Goal: Task Accomplishment & Management: Complete application form

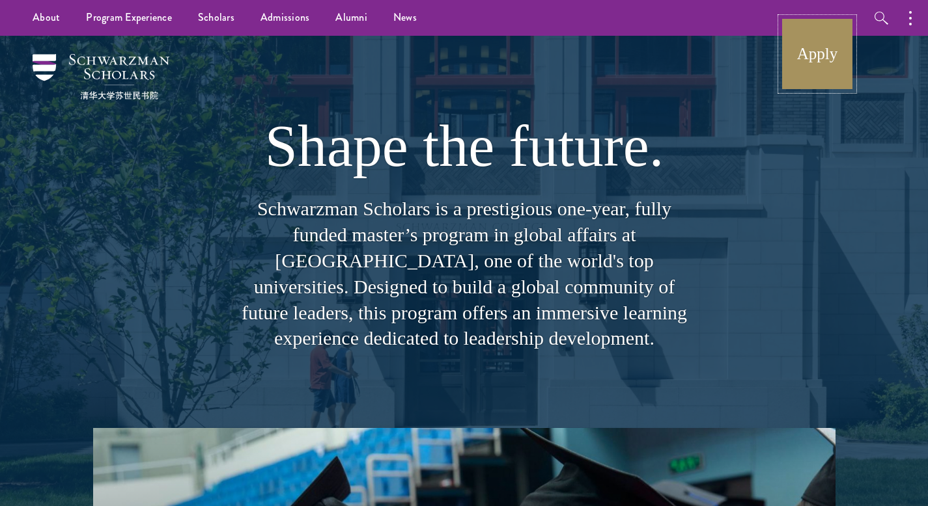
click at [816, 64] on link "Apply" at bounding box center [816, 54] width 73 height 73
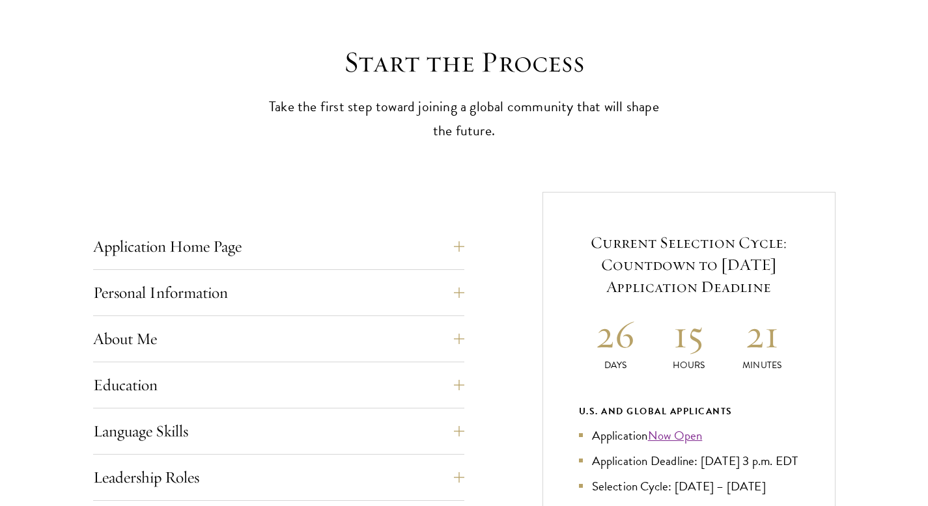
scroll to position [390, 0]
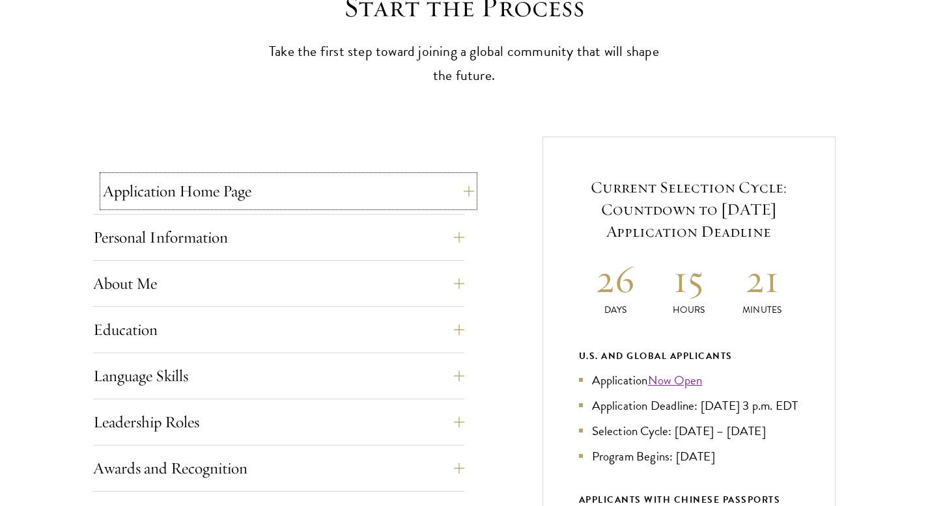
click at [468, 191] on button "Application Home Page" at bounding box center [288, 191] width 371 height 31
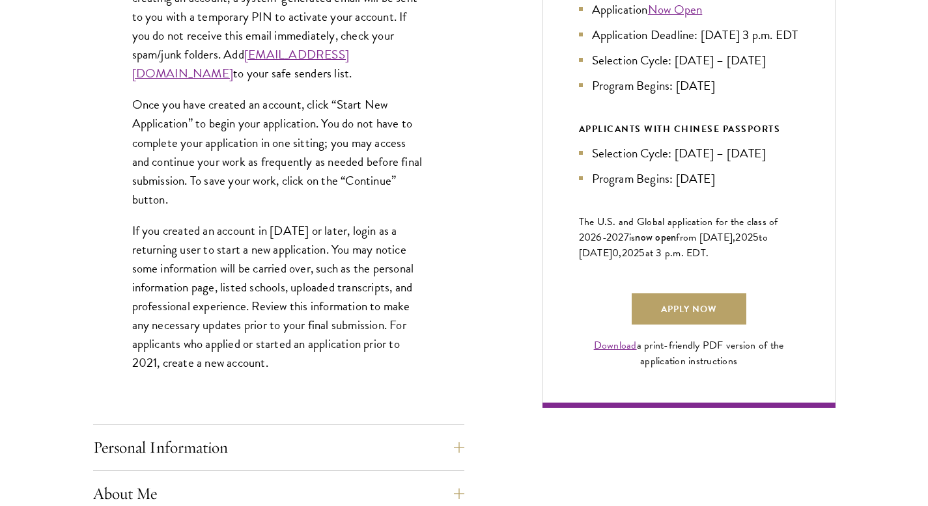
scroll to position [887, 0]
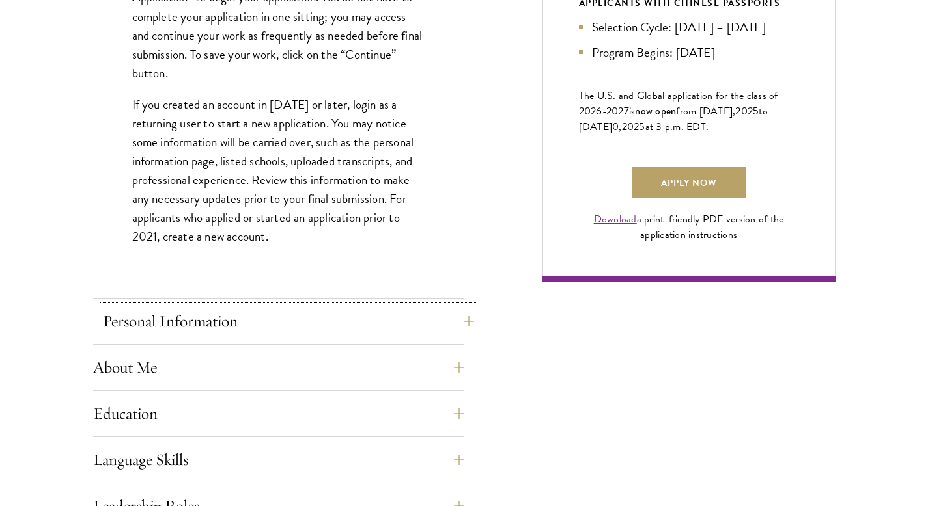
click at [461, 321] on button "Personal Information" at bounding box center [288, 321] width 371 height 31
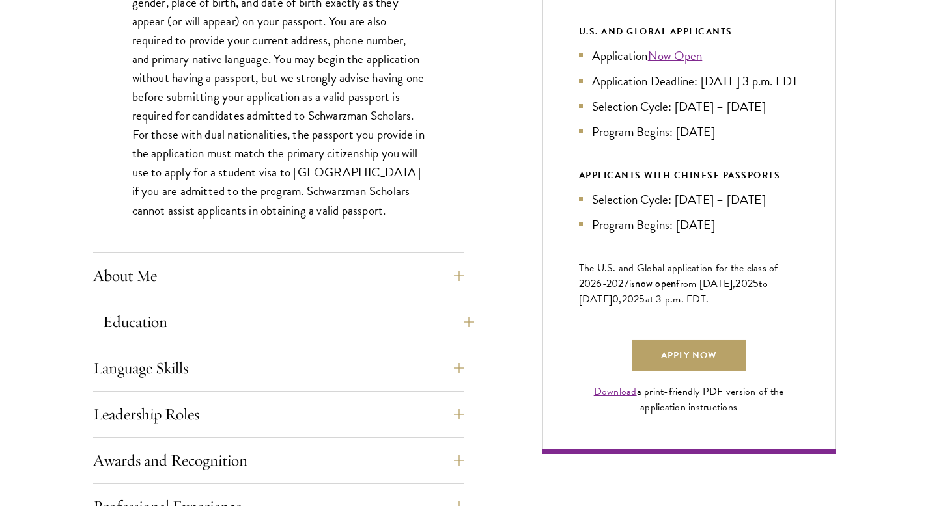
scroll to position [720, 0]
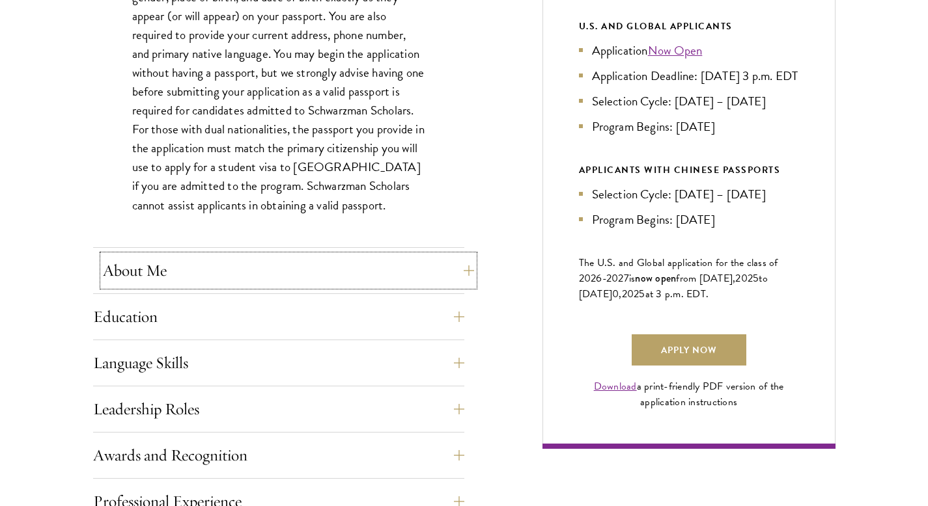
click at [466, 271] on button "About Me" at bounding box center [288, 270] width 371 height 31
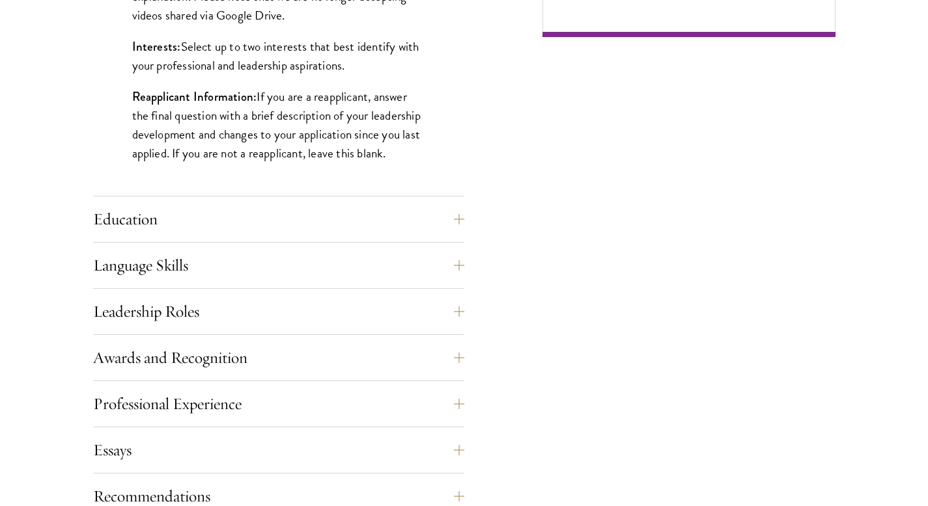
scroll to position [1133, 0]
click at [453, 217] on button "Education" at bounding box center [288, 218] width 371 height 31
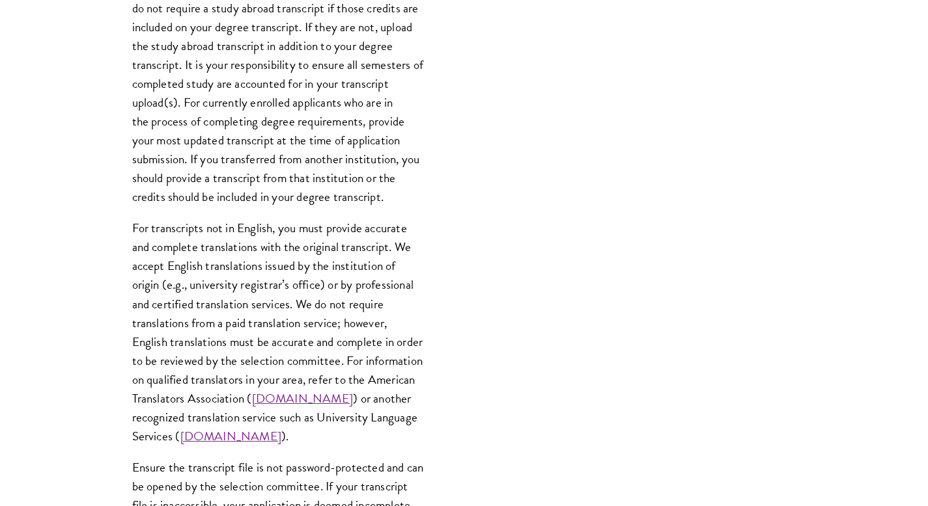
scroll to position [1979, 0]
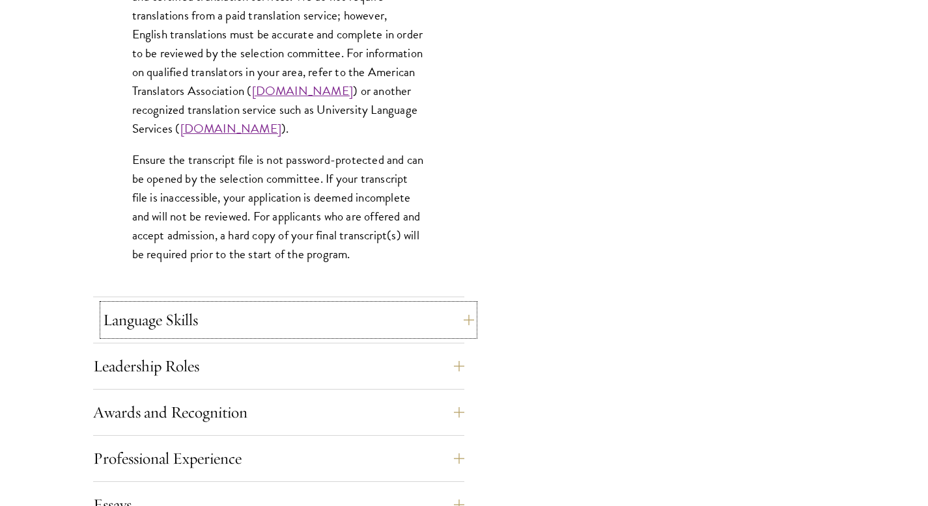
click at [457, 320] on button "Language Skills" at bounding box center [288, 320] width 371 height 31
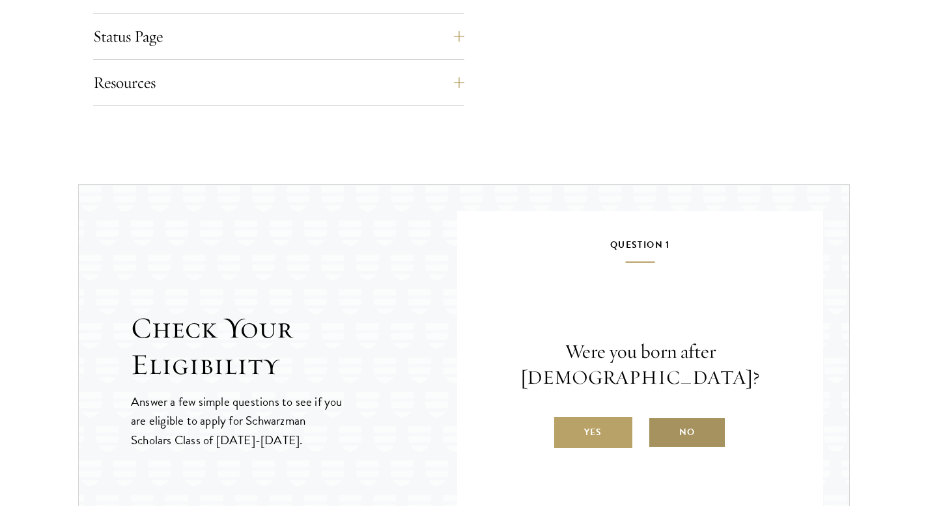
scroll to position [1857, 0]
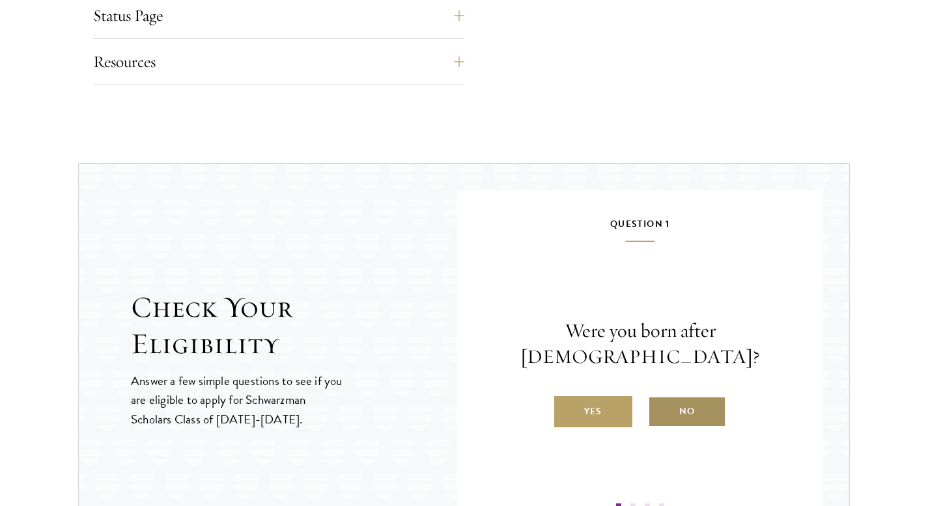
click at [687, 402] on label "No" at bounding box center [687, 411] width 78 height 31
click at [659, 402] on input "No" at bounding box center [654, 404] width 12 height 12
